Goal: Task Accomplishment & Management: Use online tool/utility

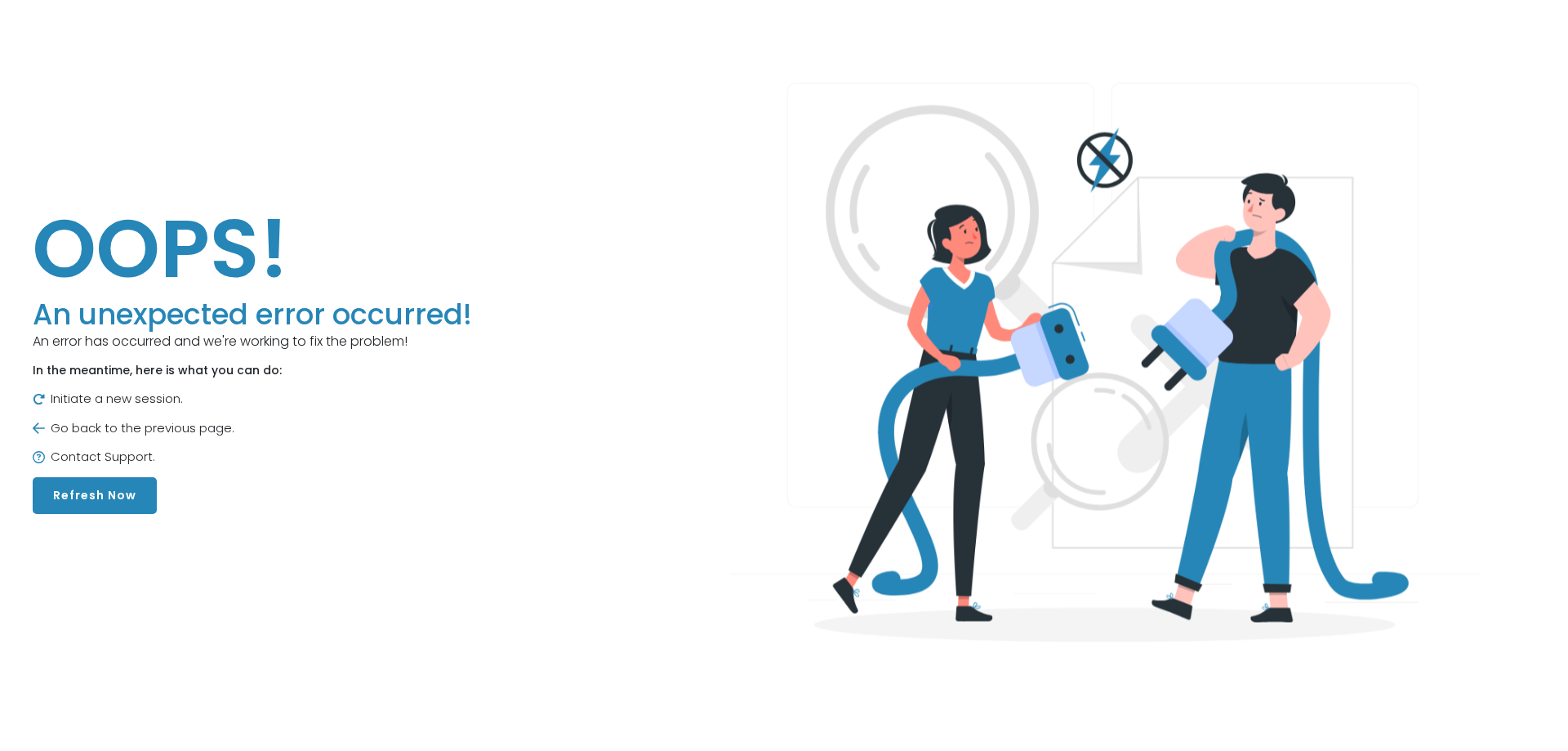
click at [81, 493] on button "Refresh Now" at bounding box center [95, 495] width 124 height 37
